Goal: Find specific page/section: Find specific page/section

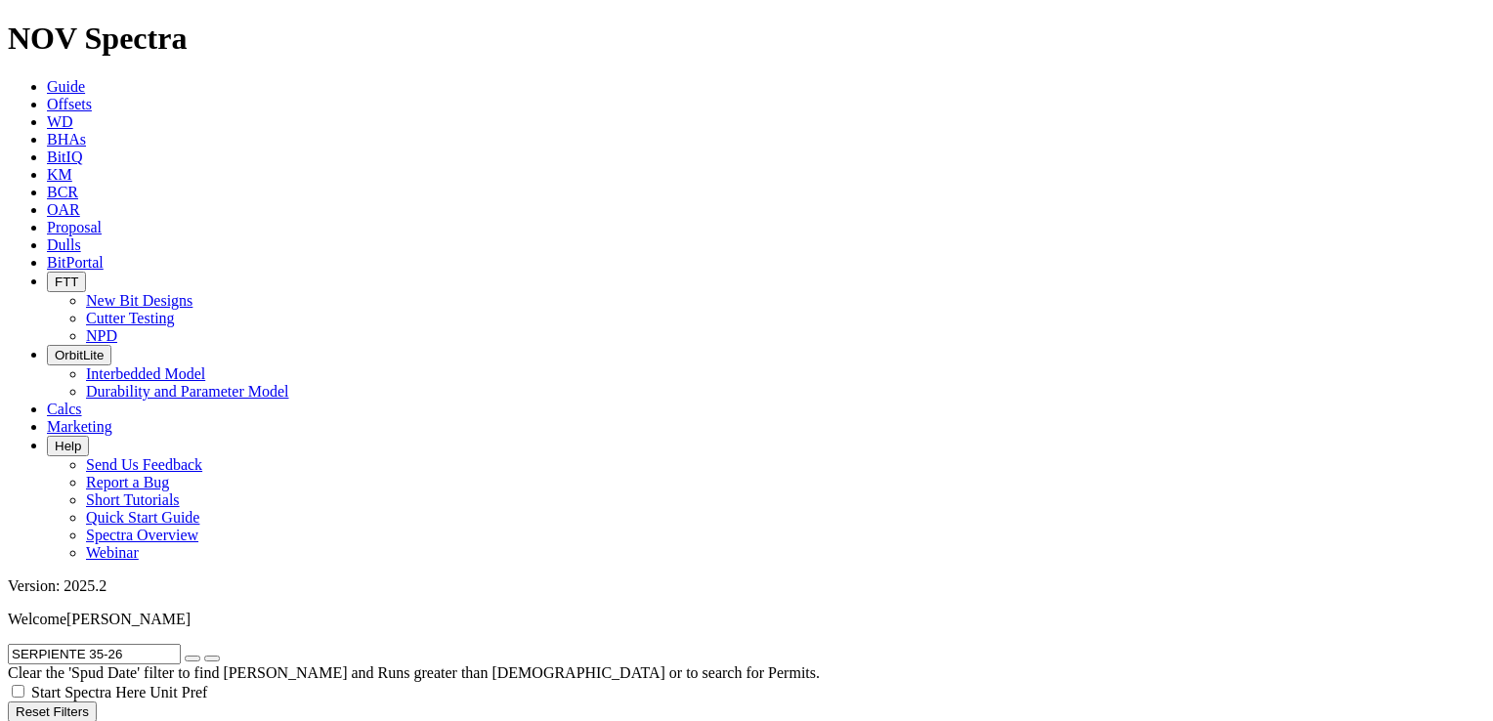
radio input "true"
radio input "false"
click at [81, 236] on span "Dulls" at bounding box center [64, 244] width 34 height 17
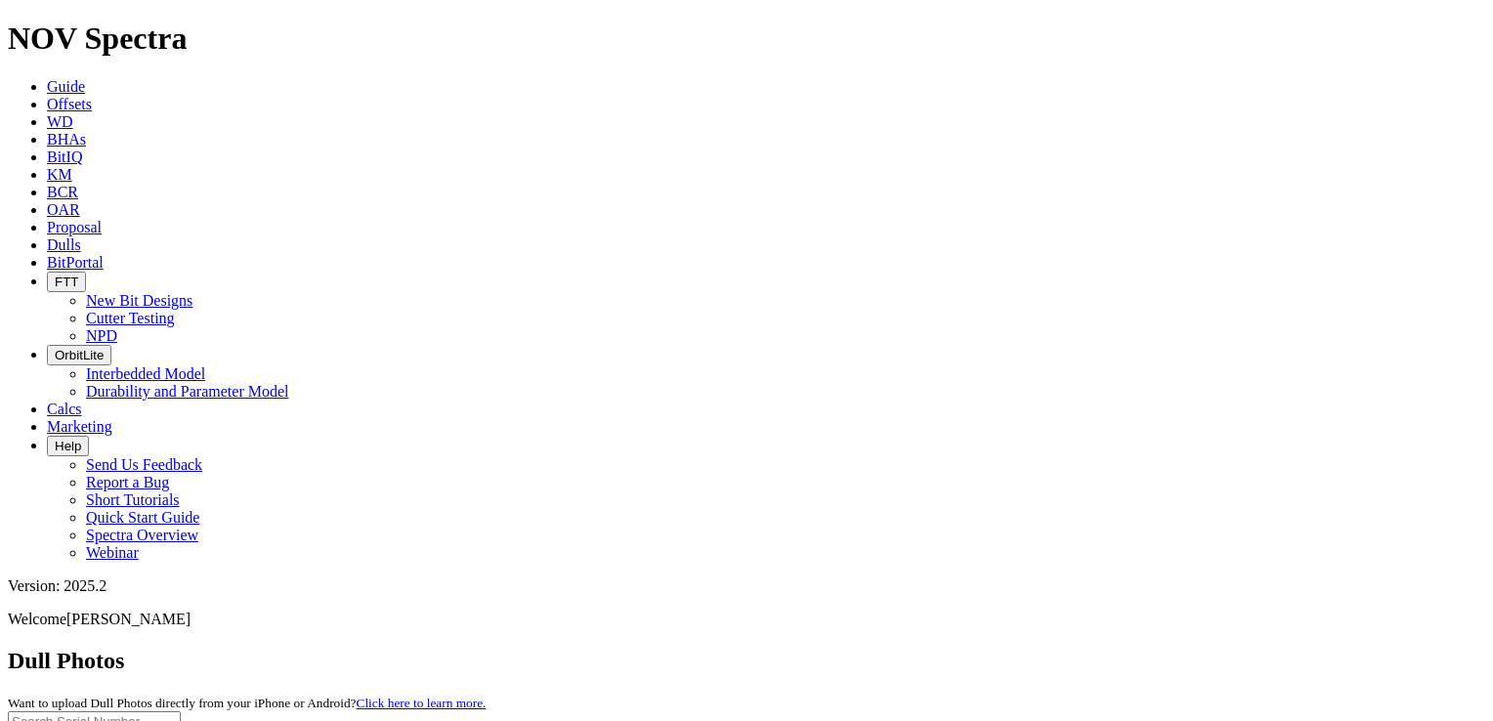
click at [181, 711] on input "text" at bounding box center [94, 721] width 173 height 21
paste input "A317161"
type input "A317161"
click at [185, 720] on button "submit" at bounding box center [193, 726] width 16 height 6
